Goal: Find specific page/section: Find specific page/section

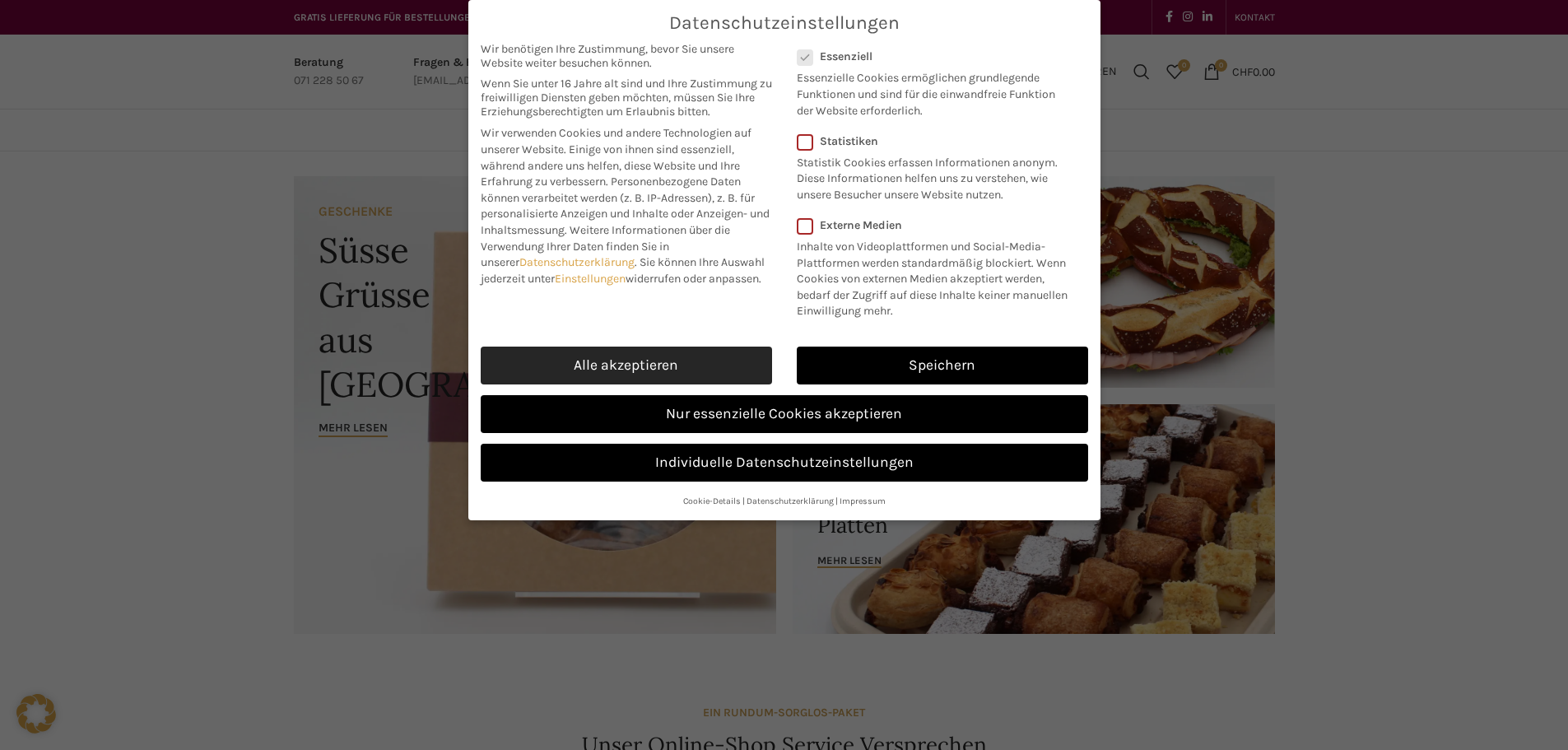
click at [702, 363] on link "Alle akzeptieren" at bounding box center [626, 366] width 292 height 38
checkbox input "true"
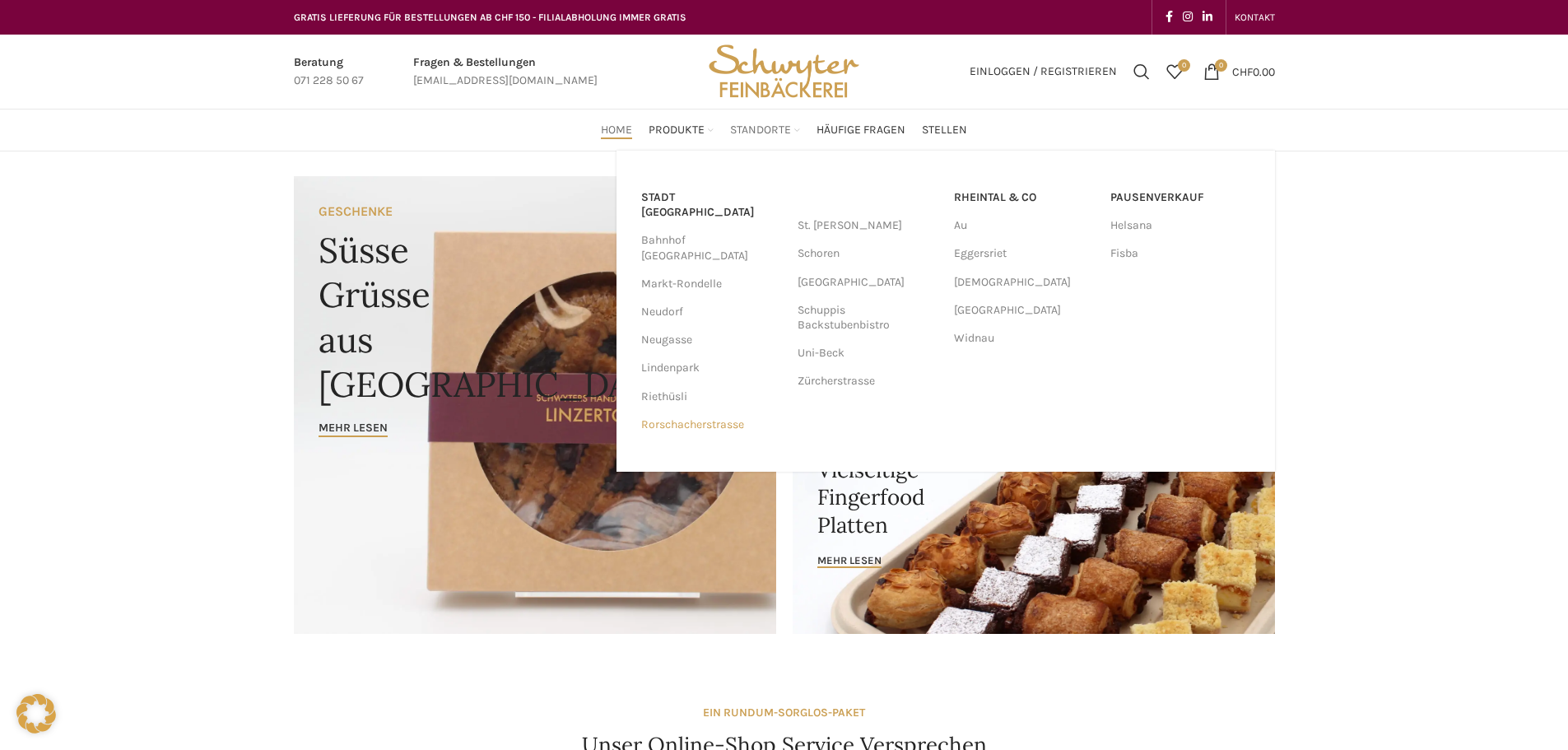
click at [716, 411] on link "Rorschacherstrasse" at bounding box center [711, 425] width 140 height 28
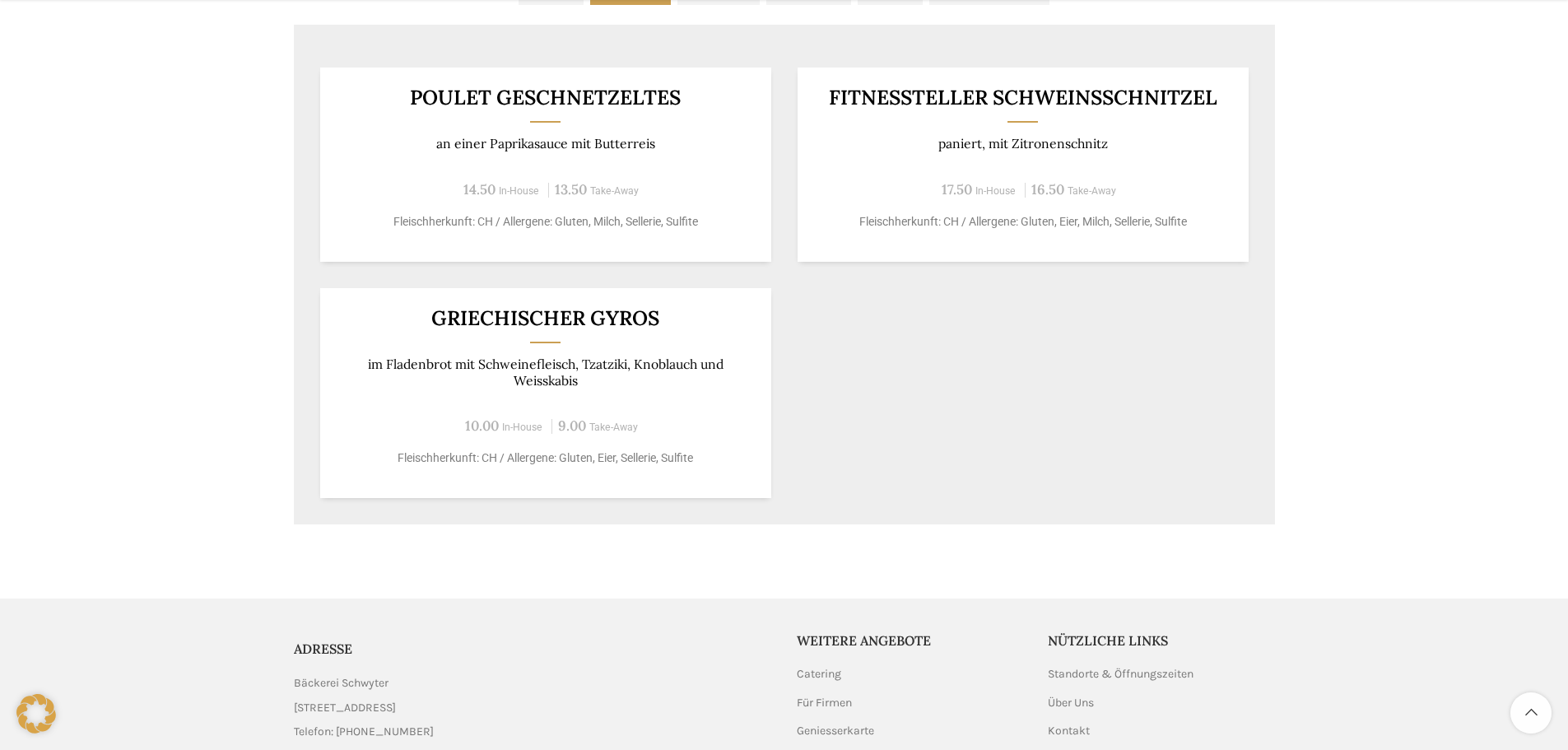
scroll to position [988, 0]
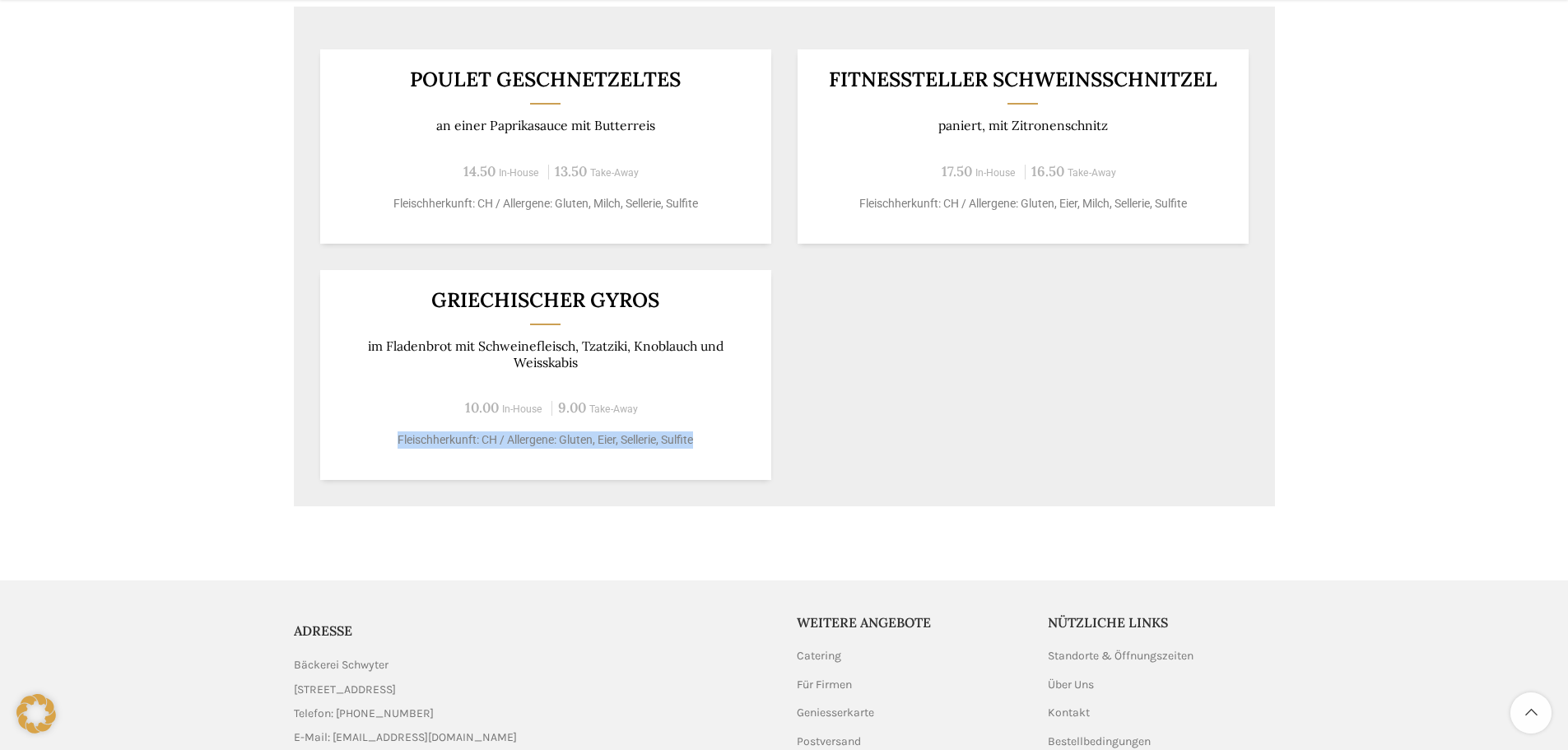
drag, startPoint x: 631, startPoint y: 406, endPoint x: 710, endPoint y: 452, distance: 91.4
click at [710, 452] on div "Griechischer Gyros im Fladenbrot mit Schweinefleisch, Tzatziki, Knoblauch und W…" at bounding box center [545, 375] width 451 height 210
click at [710, 444] on p "Fleischherkunft: CH / Allergene: Gluten, Eier, Sellerie, Sulfite" at bounding box center [545, 440] width 411 height 17
click at [641, 397] on div "10.00 In-House 9.00 Take-Away" at bounding box center [545, 407] width 411 height 22
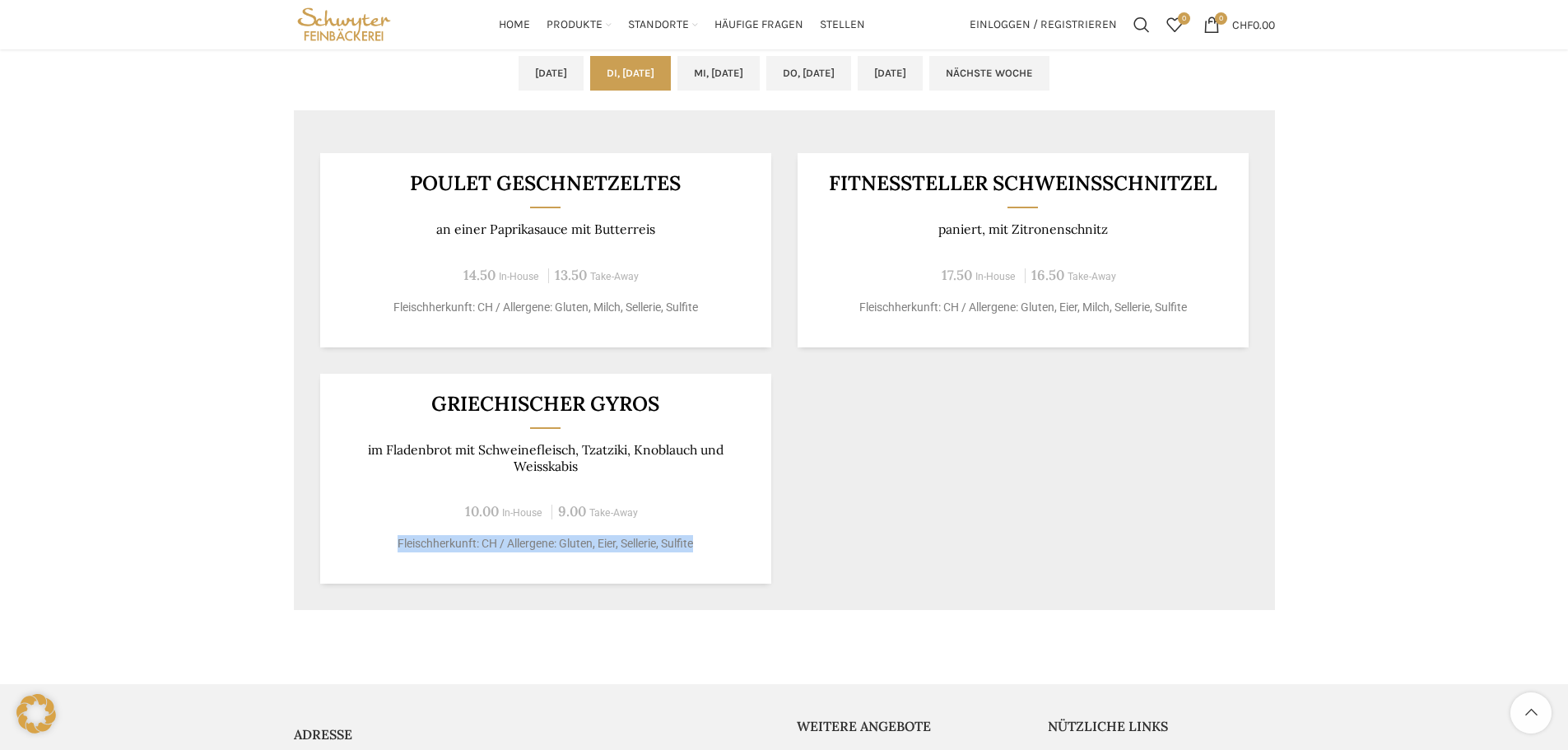
scroll to position [879, 0]
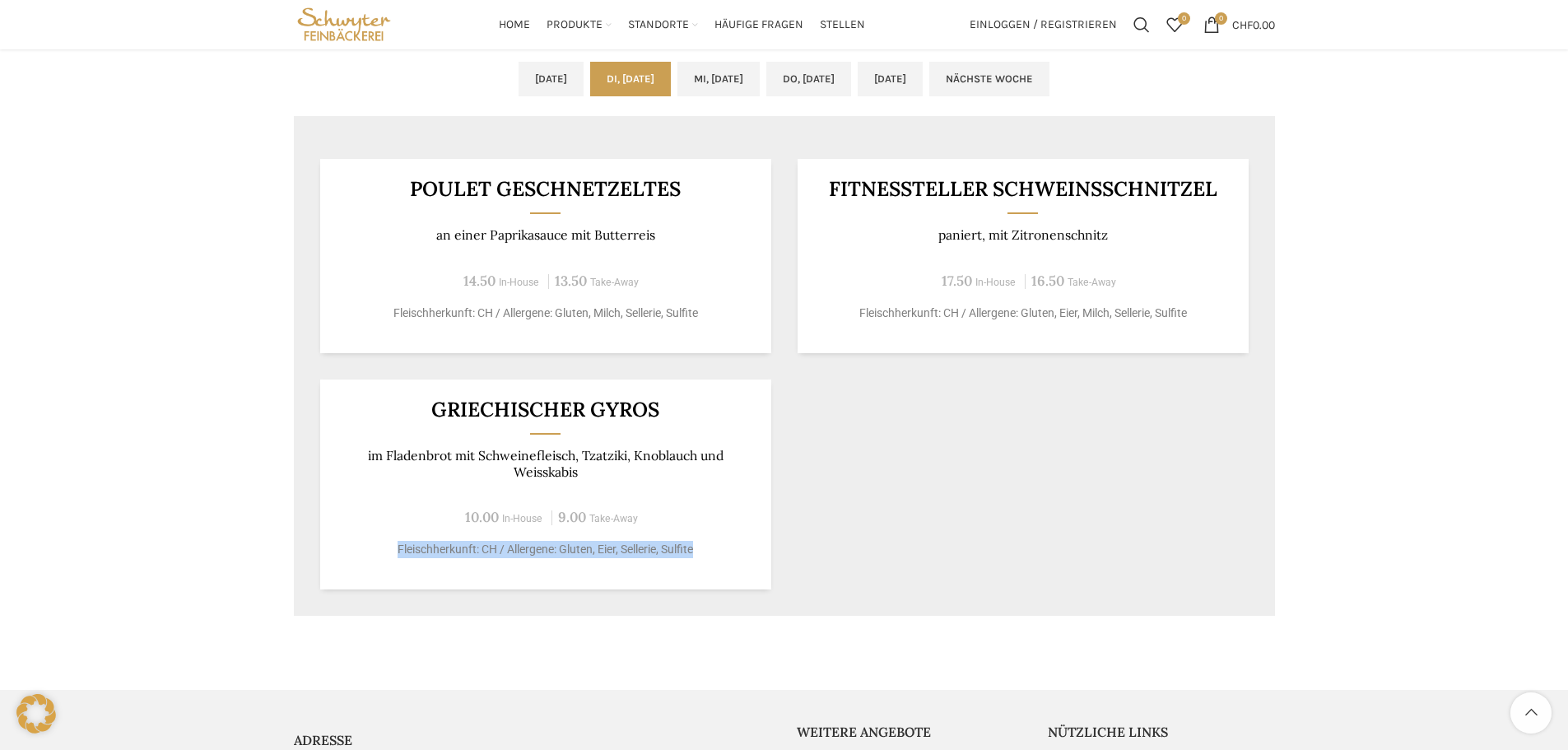
click at [688, 482] on div "Griechischer Gyros im Fladenbrot mit Schweinefleisch, Tzatziki, Knoblauch und W…" at bounding box center [545, 485] width 451 height 210
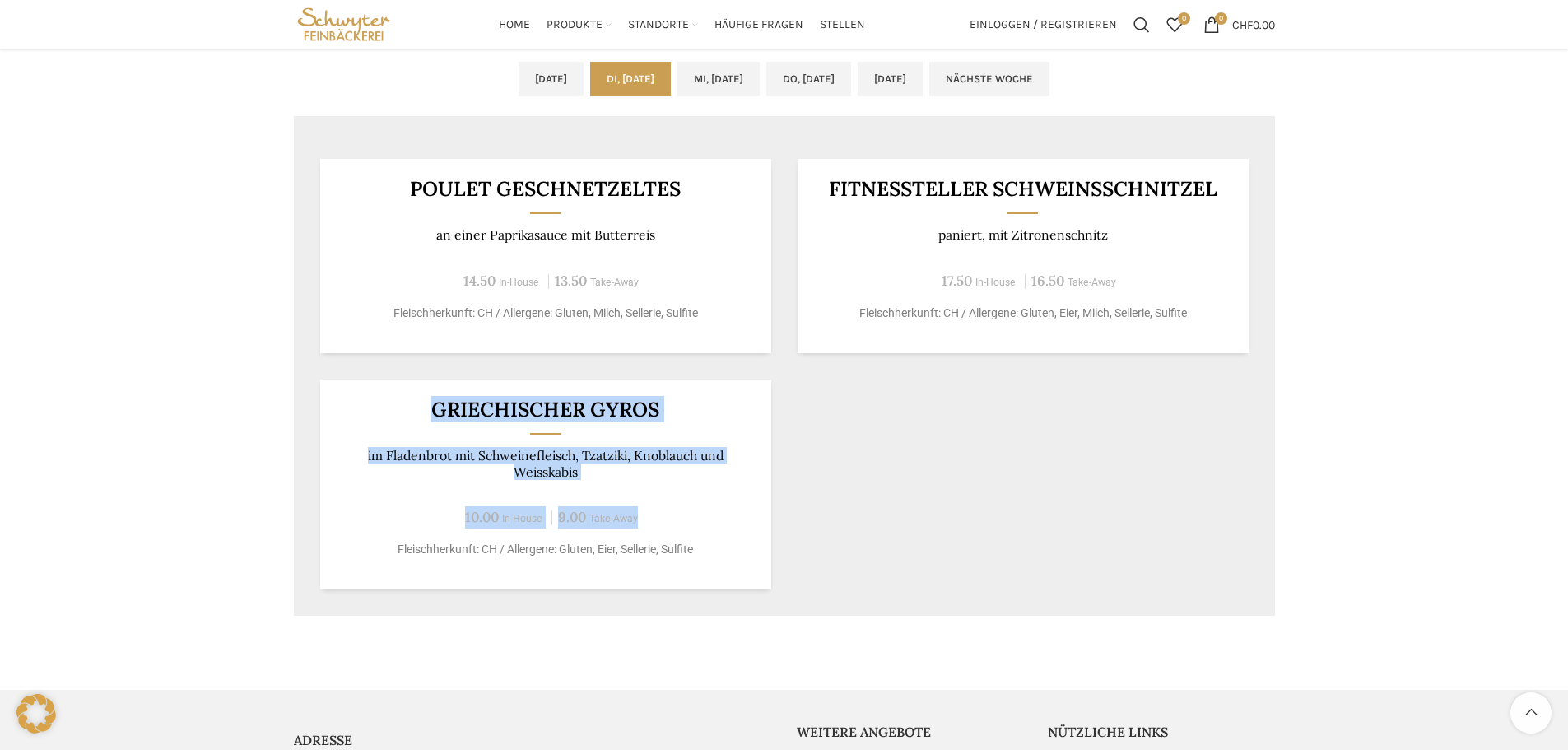
drag, startPoint x: 651, startPoint y: 526, endPoint x: 297, endPoint y: 407, distance: 373.5
click at [300, 412] on div "POULET GESCHNETZELTES an einer Paprikasauce mit Butterreis 14.50 In-House 13.50…" at bounding box center [785, 373] width 981 height 483
